Goal: Navigation & Orientation: Find specific page/section

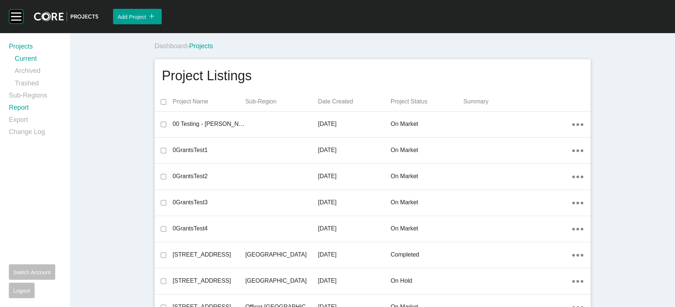
click at [48, 115] on link "Report" at bounding box center [35, 109] width 52 height 12
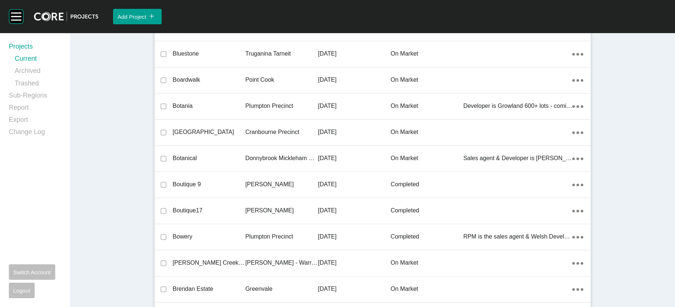
scroll to position [9152, 0]
